Goal: Task Accomplishment & Management: Manage account settings

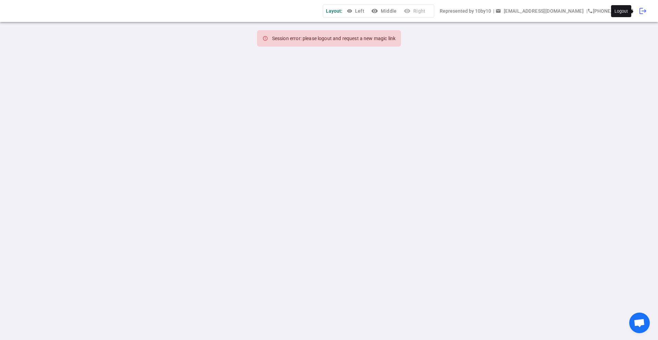
click at [644, 10] on span "logout" at bounding box center [643, 11] width 8 height 8
